Goal: Transaction & Acquisition: Download file/media

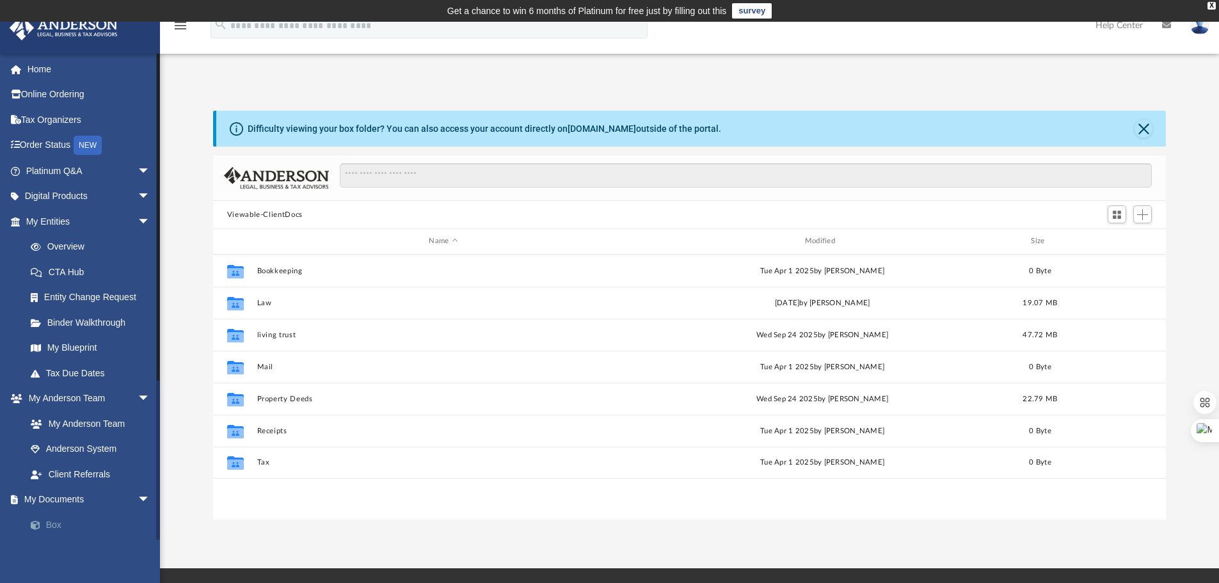
scroll to position [282, 943]
click at [67, 525] on link "Box" at bounding box center [94, 525] width 152 height 26
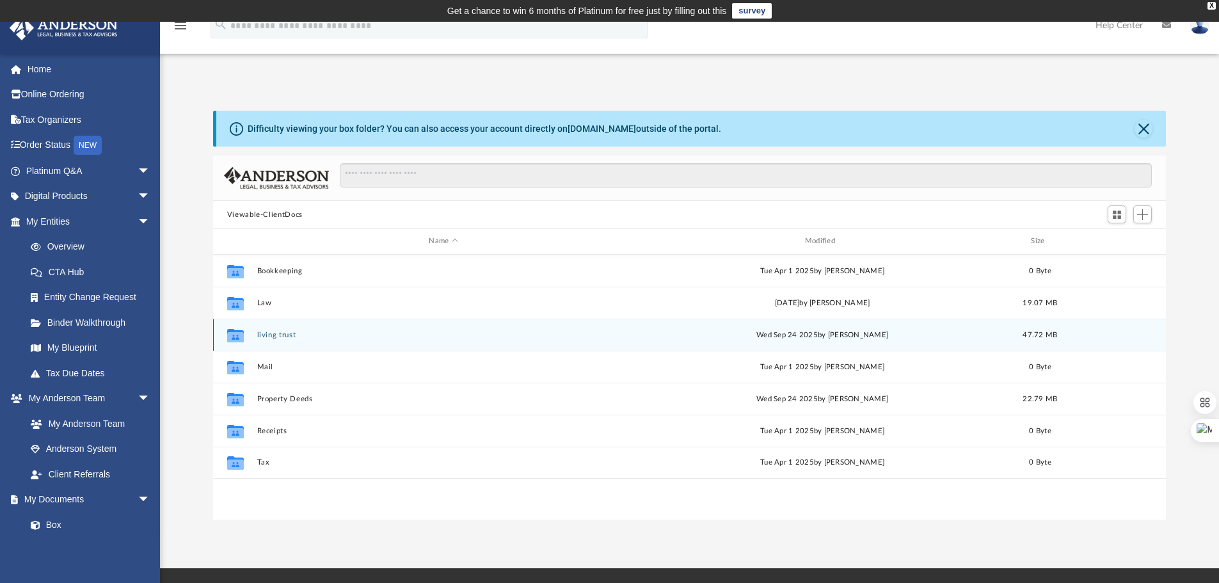
click at [293, 345] on div "Collaborated Folder living trust Wed Sep 24 2025 by Wilson Lau 47.72 MB" at bounding box center [690, 335] width 954 height 32
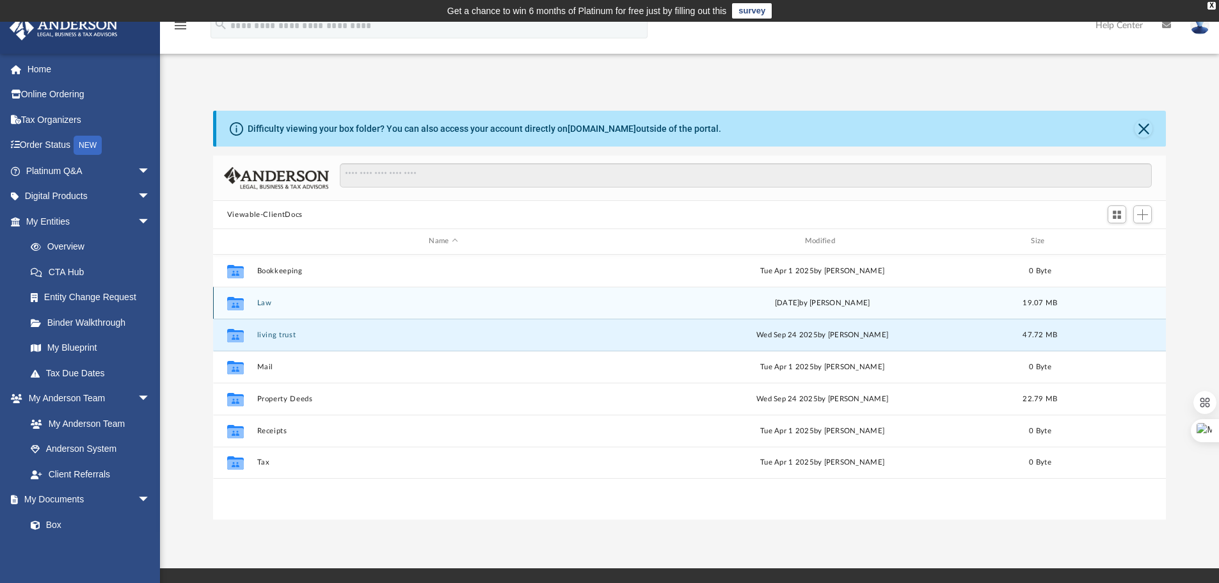
click at [255, 306] on div "Collaborated Folder Law yesterday by Tomas Diaz-Marin 19.07 MB" at bounding box center [690, 303] width 954 height 32
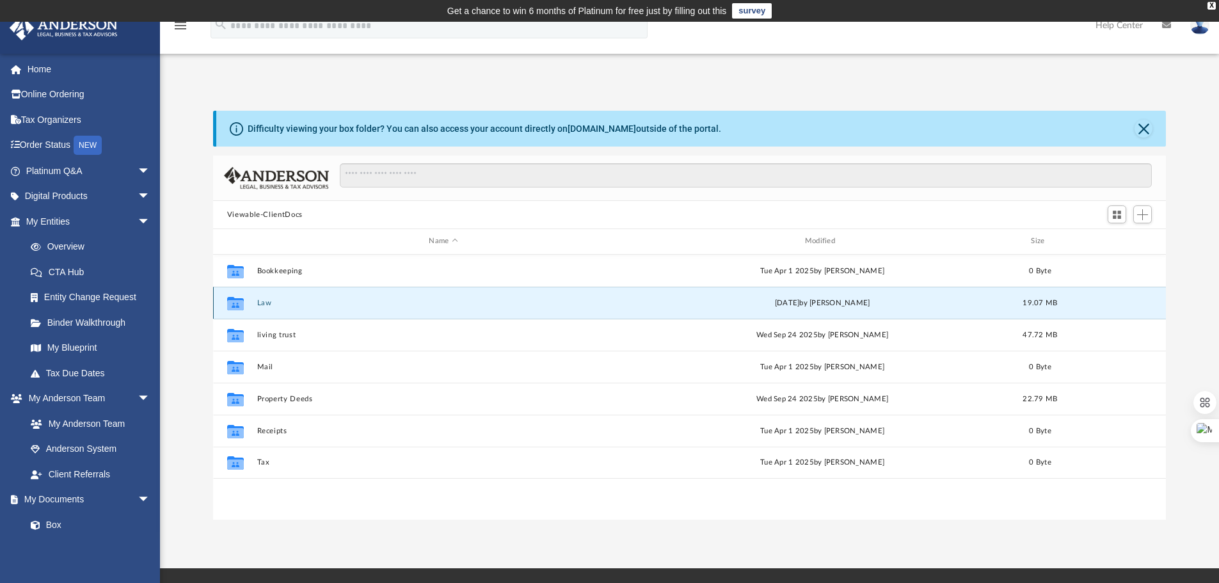
click at [258, 304] on button "Law" at bounding box center [443, 303] width 373 height 8
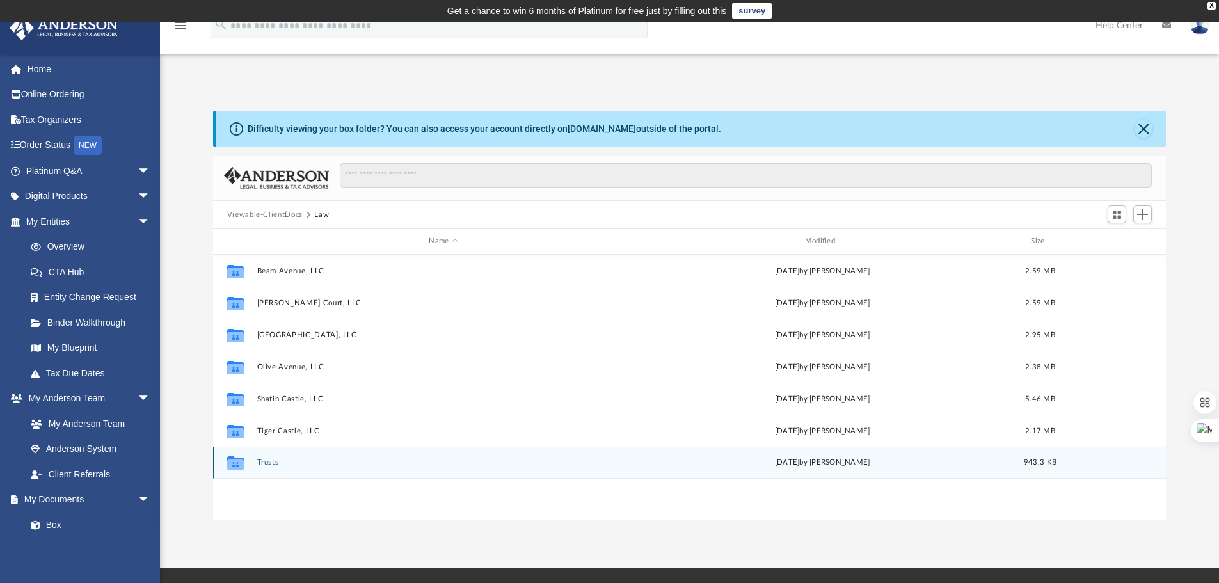
click at [269, 461] on button "Trusts" at bounding box center [443, 462] width 373 height 8
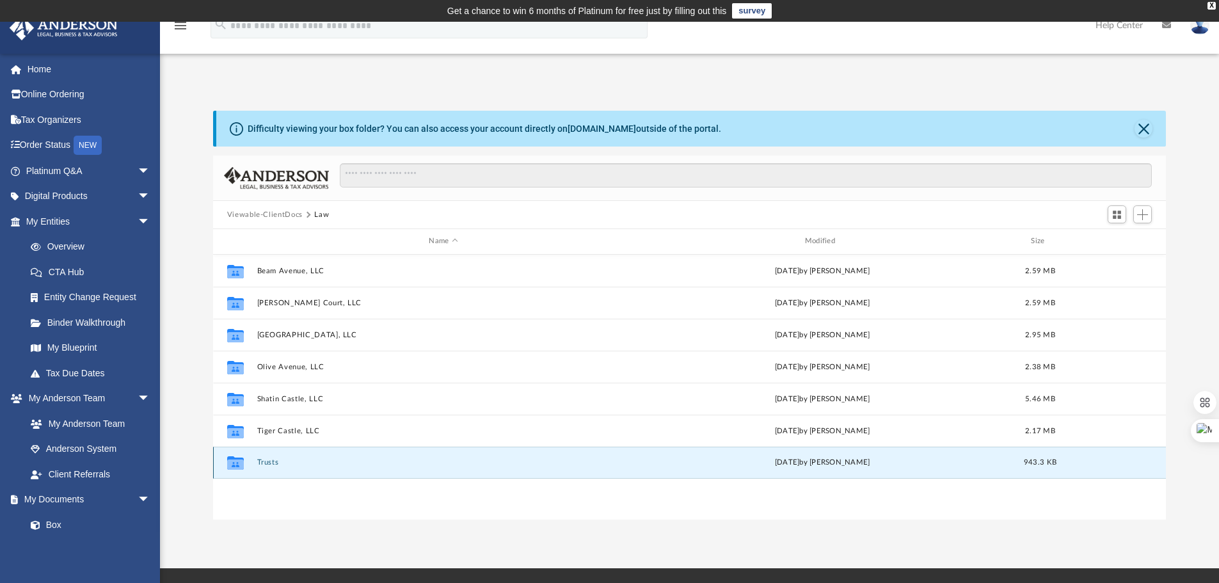
click at [269, 461] on button "Trusts" at bounding box center [443, 462] width 373 height 8
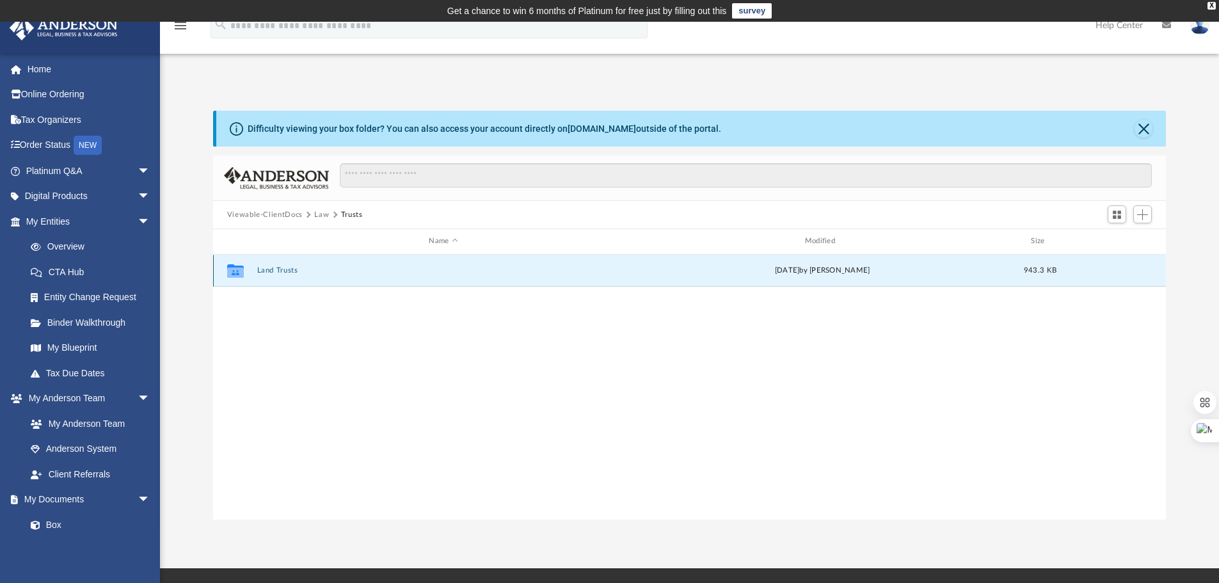
click at [278, 267] on button "Land Trusts" at bounding box center [443, 270] width 373 height 8
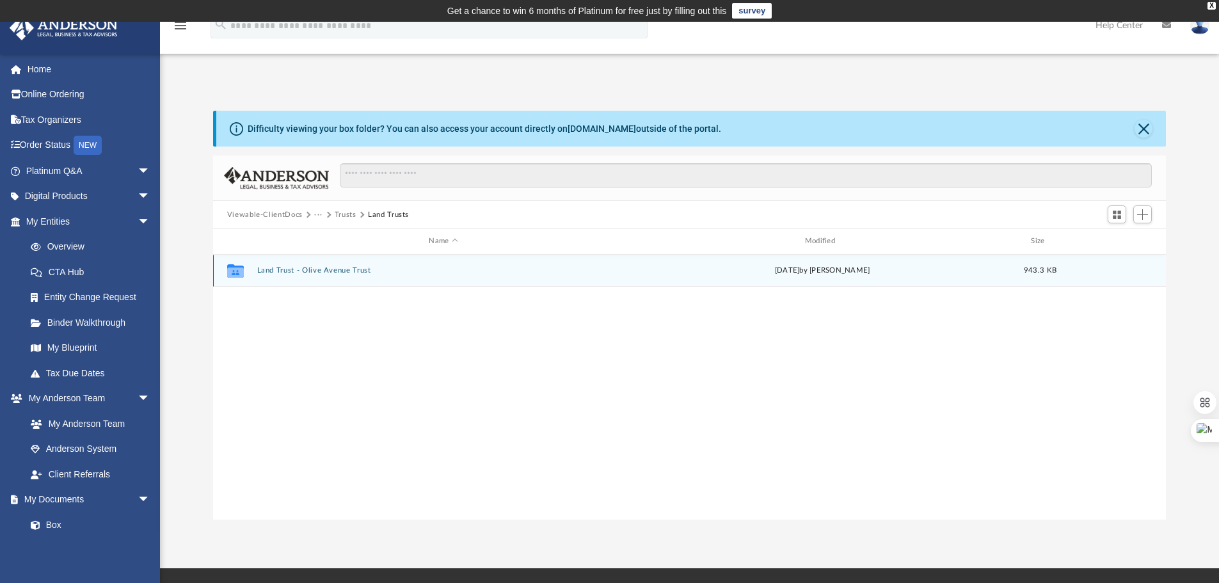
click at [332, 275] on div "Collaborated Folder Land Trust - Olive Avenue Trust Wed Oct 1 2025 by Lauren Mi…" at bounding box center [690, 271] width 954 height 32
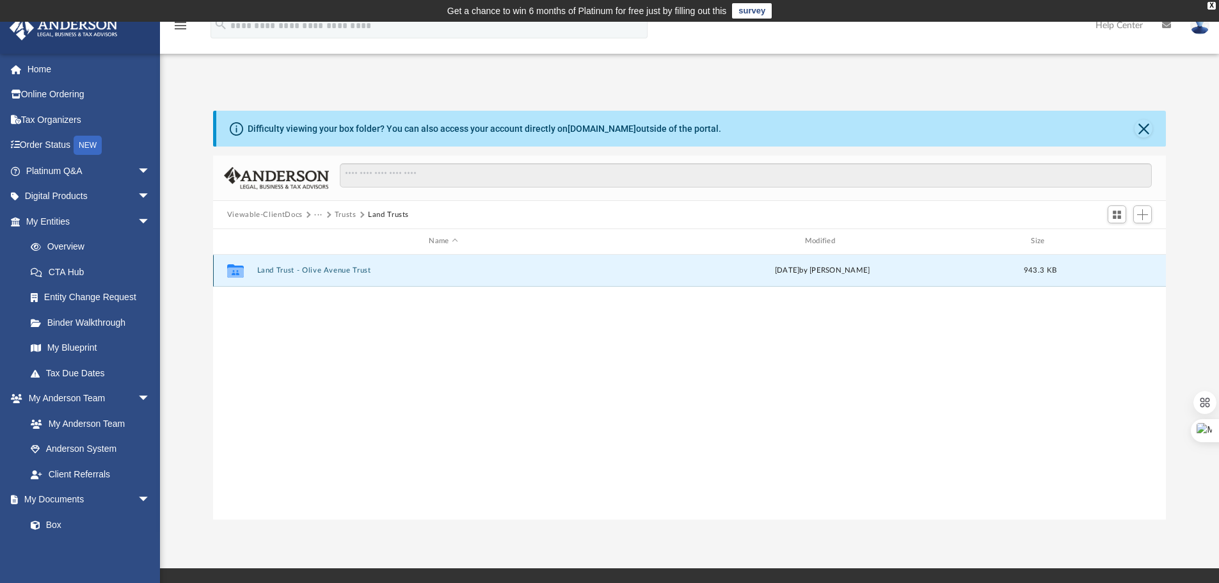
click at [334, 271] on button "Land Trust - Olive Avenue Trust" at bounding box center [443, 270] width 373 height 8
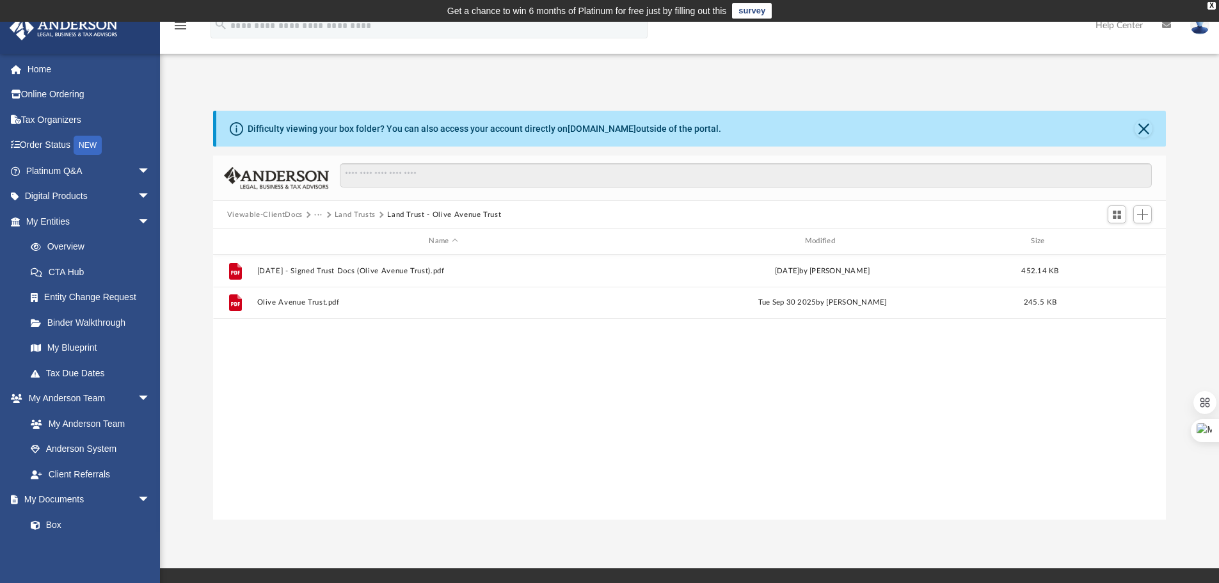
click at [403, 359] on div "File 2025.10.01 - Signed Trust Docs (Olive Avenue Trust).pdf Wed Oct 1 2025 by …" at bounding box center [690, 387] width 954 height 265
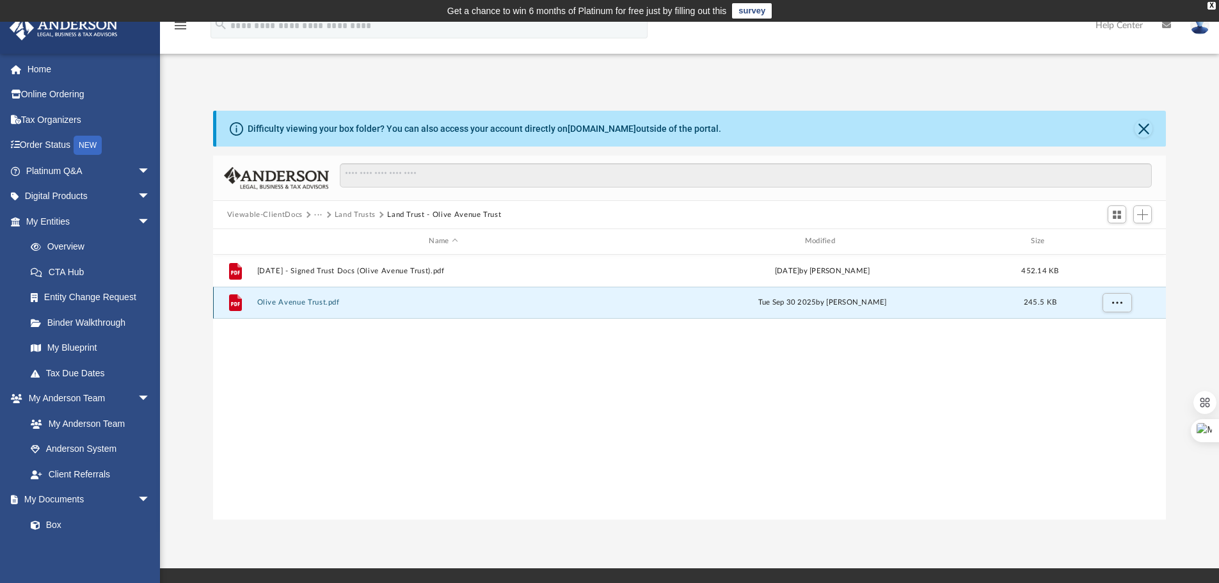
click at [315, 305] on button "Olive Avenue Trust.pdf" at bounding box center [443, 302] width 373 height 8
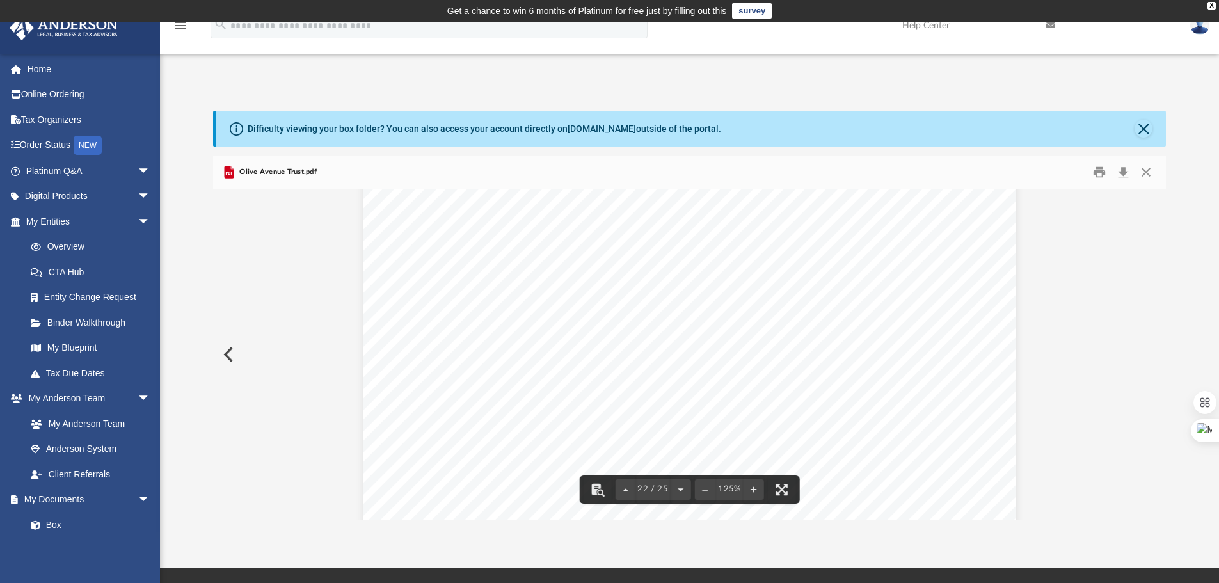
scroll to position [18196, 0]
click at [1146, 132] on button "Close" at bounding box center [1144, 129] width 18 height 18
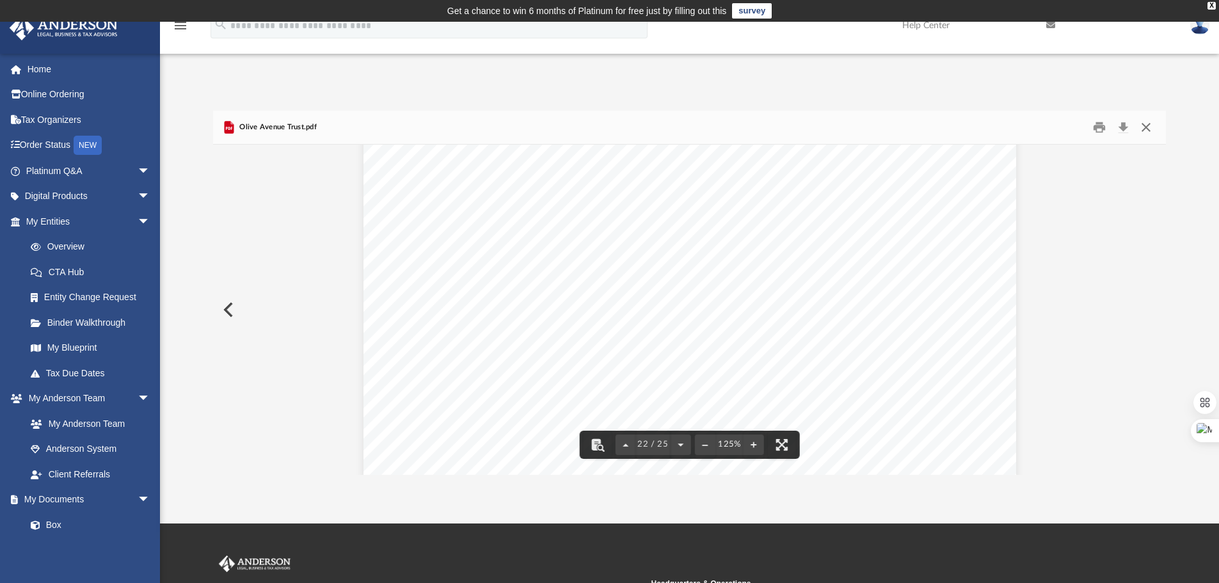
click at [1151, 128] on button "Close" at bounding box center [1146, 128] width 23 height 20
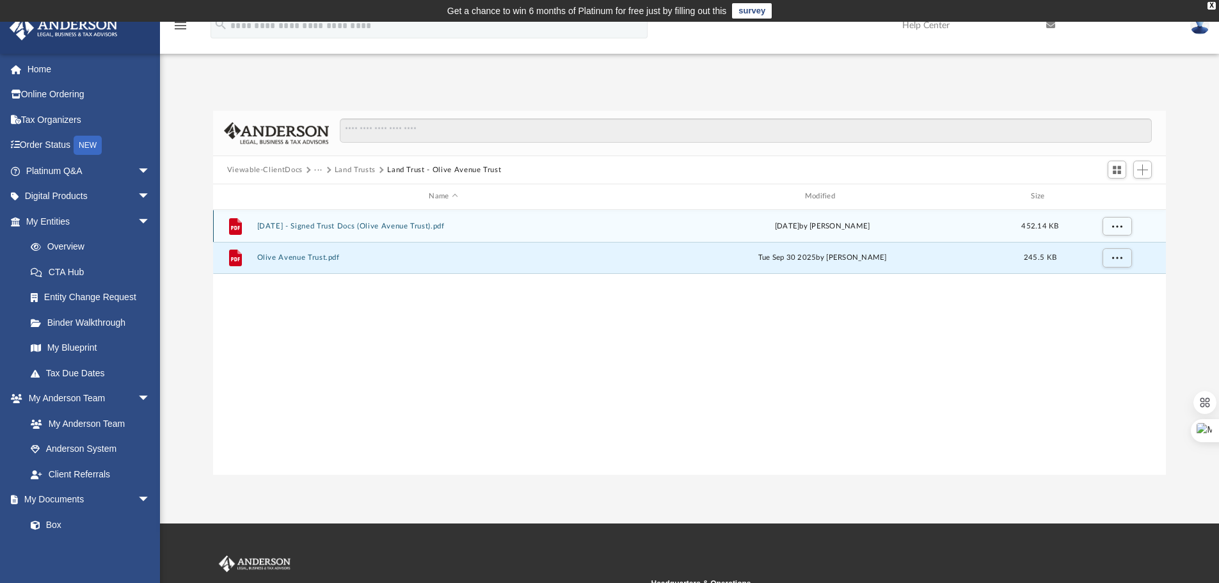
click at [416, 225] on button "2025.10.01 - Signed Trust Docs (Olive Avenue Trust).pdf" at bounding box center [443, 226] width 373 height 8
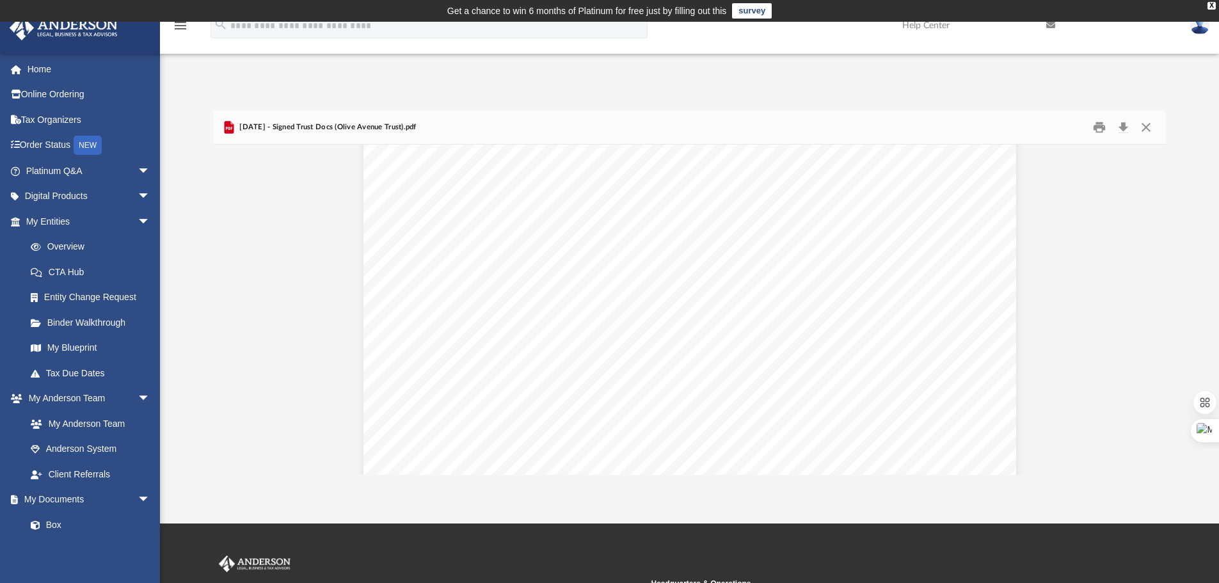
scroll to position [1920, 0]
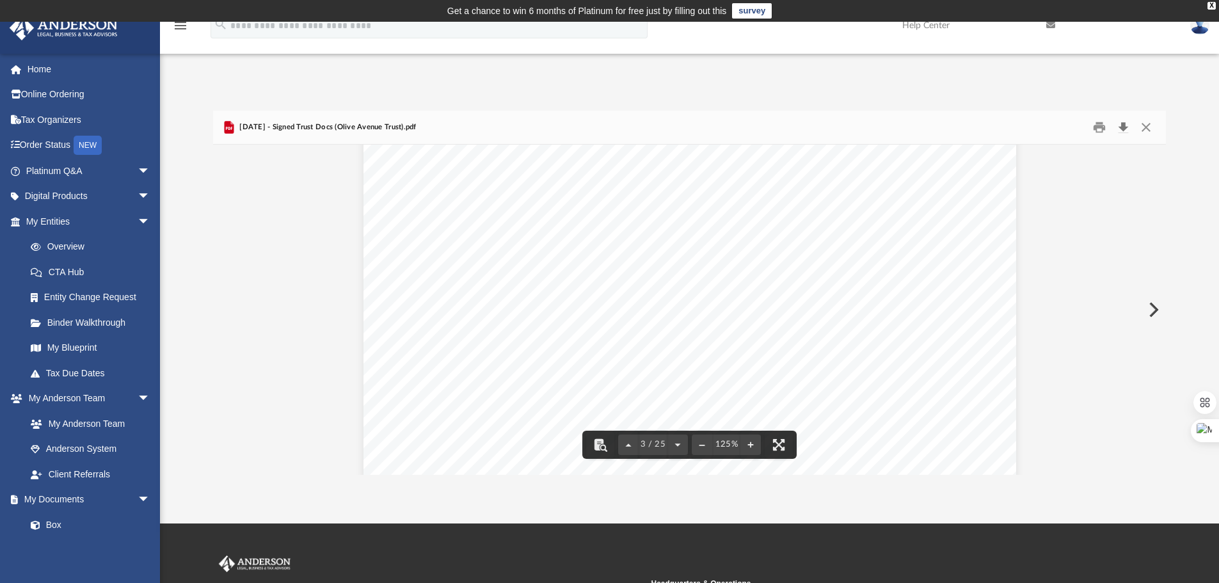
click at [1124, 129] on button "Download" at bounding box center [1123, 128] width 23 height 20
